Goal: Information Seeking & Learning: Learn about a topic

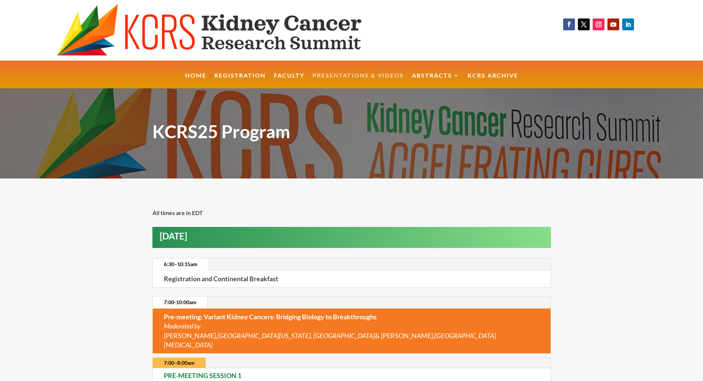
click at [375, 81] on link "Presentations & Videos" at bounding box center [358, 81] width 91 height 16
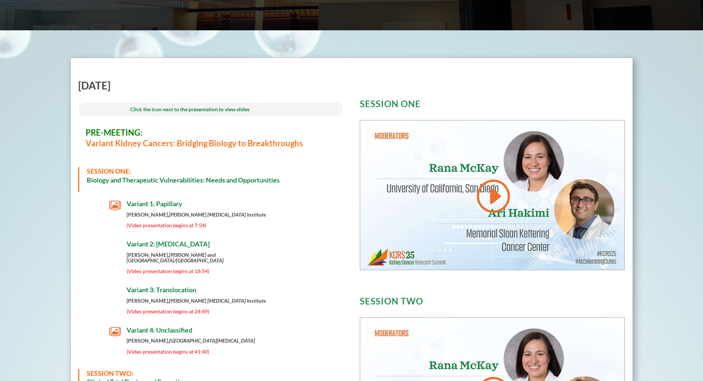
scroll to position [236, 0]
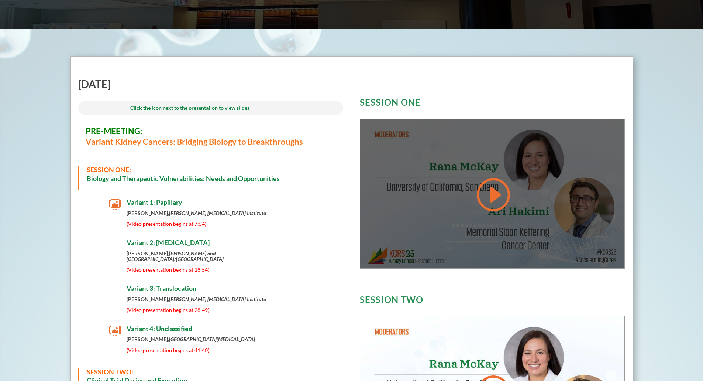
click at [509, 199] on link at bounding box center [492, 194] width 35 height 37
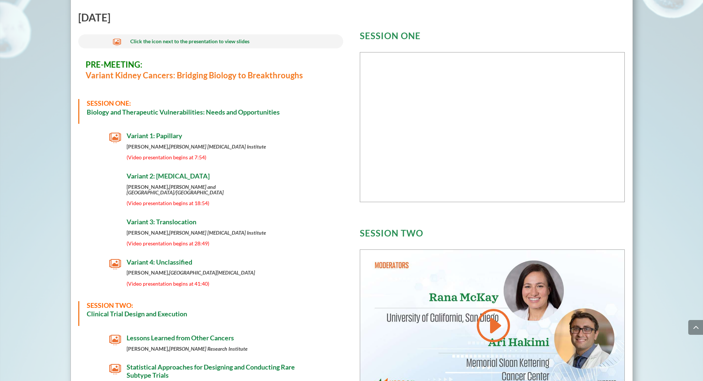
scroll to position [421, 0]
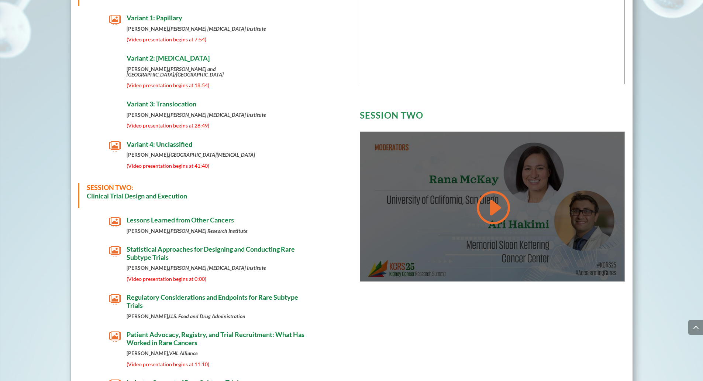
click at [469, 245] on div at bounding box center [492, 206] width 265 height 149
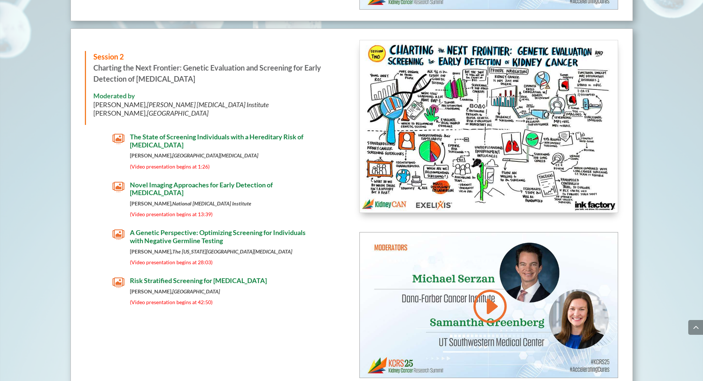
scroll to position [1558, 0]
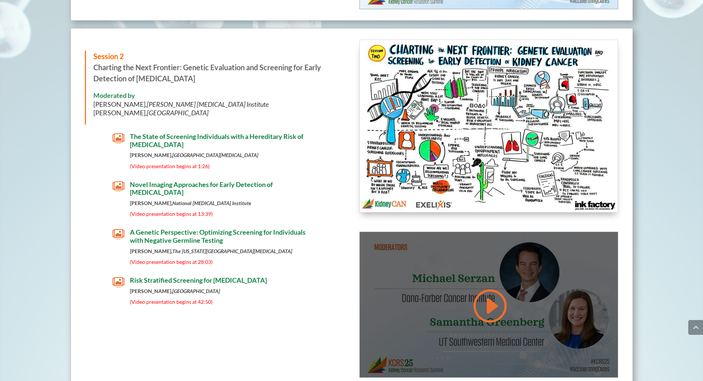
click at [492, 320] on div at bounding box center [489, 304] width 258 height 145
